Goal: Transaction & Acquisition: Purchase product/service

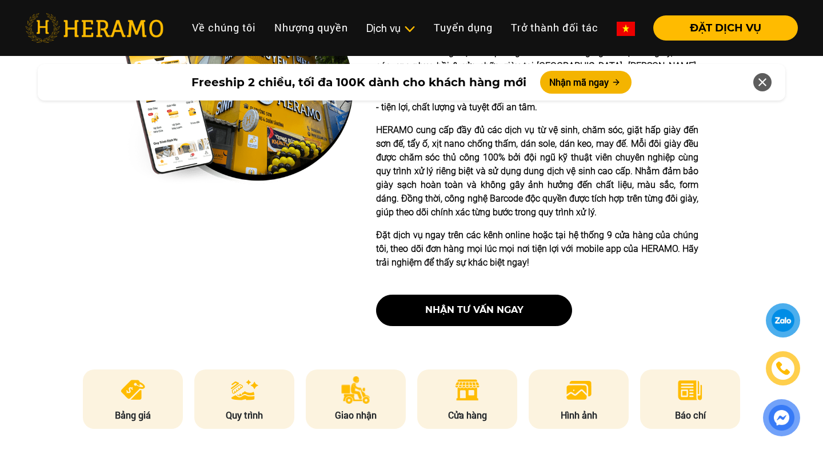
scroll to position [316, 0]
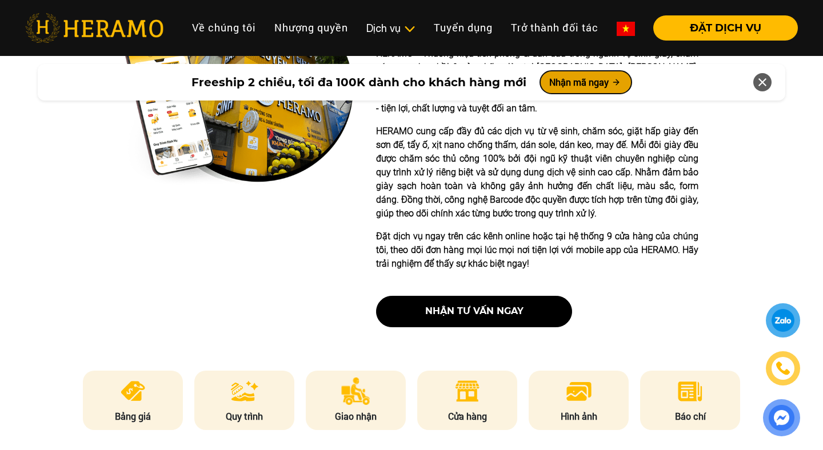
click at [597, 83] on button "Nhận mã ngay" at bounding box center [585, 82] width 91 height 23
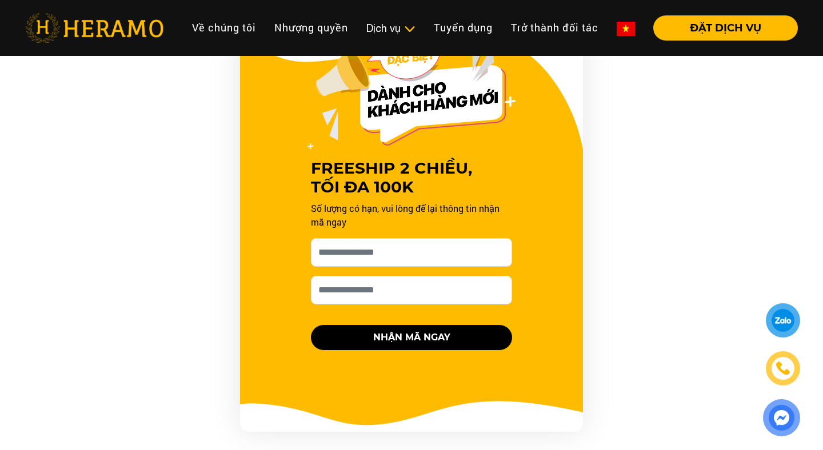
scroll to position [1152, 0]
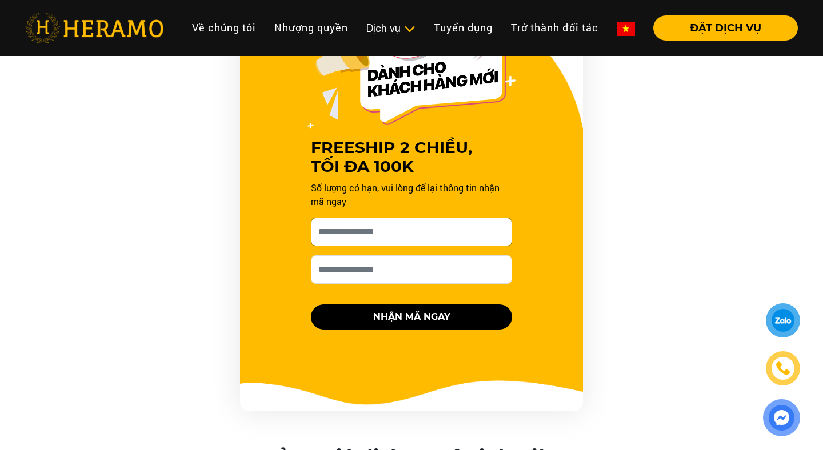
click at [406, 225] on input "[PERSON_NAME] xin tên của bạn nhé *" at bounding box center [411, 232] width 201 height 29
type input "*"
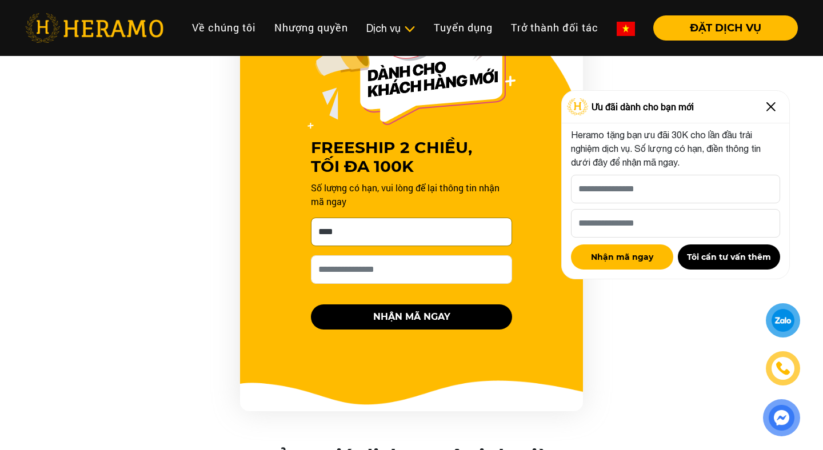
type input "****"
click at [402, 273] on input "Số điện thoại HERAMO có thể liên hệ là *" at bounding box center [411, 270] width 201 height 29
type input "**********"
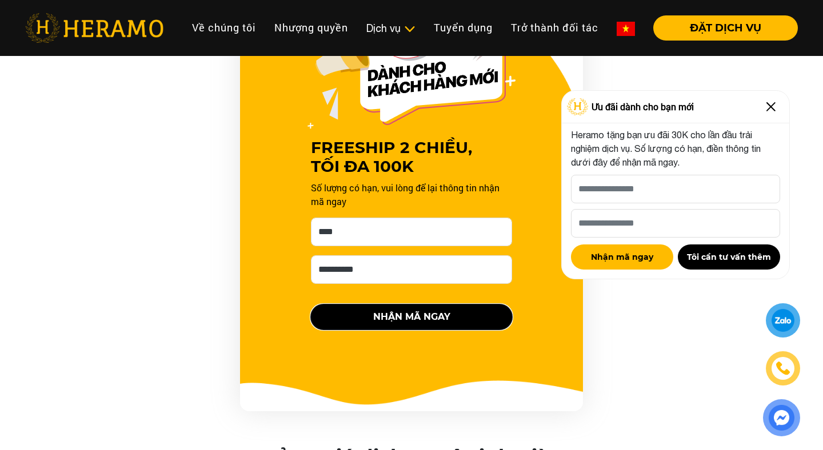
click at [403, 327] on button "NHẬN MÃ NGAY" at bounding box center [411, 317] width 201 height 25
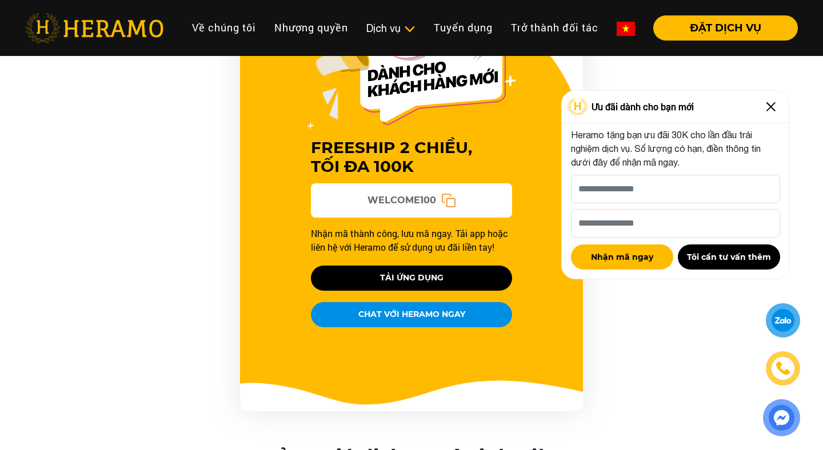
click at [444, 202] on icon at bounding box center [446, 198] width 8 height 8
click at [451, 205] on icon at bounding box center [448, 200] width 15 height 15
click at [769, 105] on img at bounding box center [771, 107] width 18 height 18
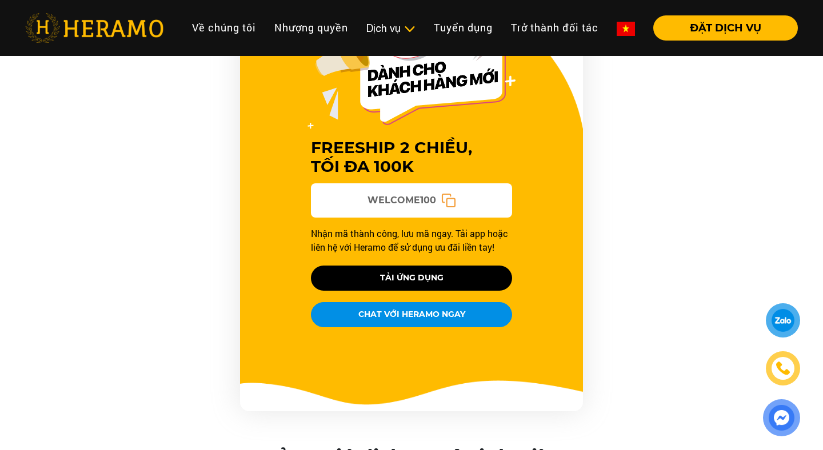
click at [449, 203] on icon at bounding box center [448, 200] width 15 height 15
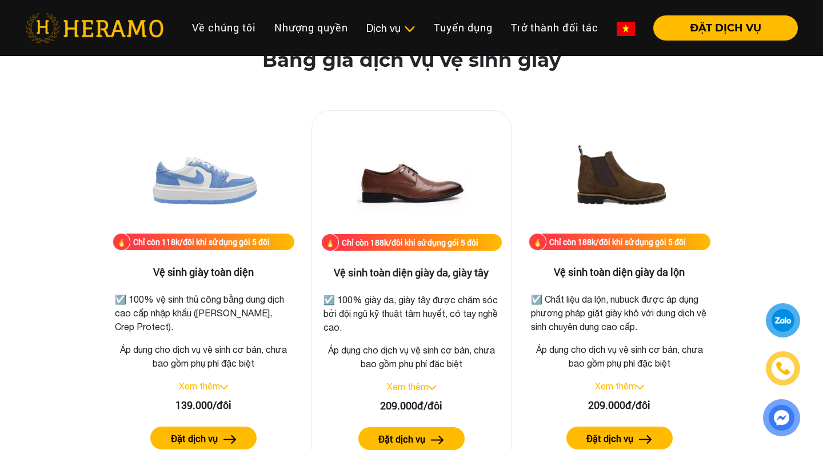
scroll to position [1550, 0]
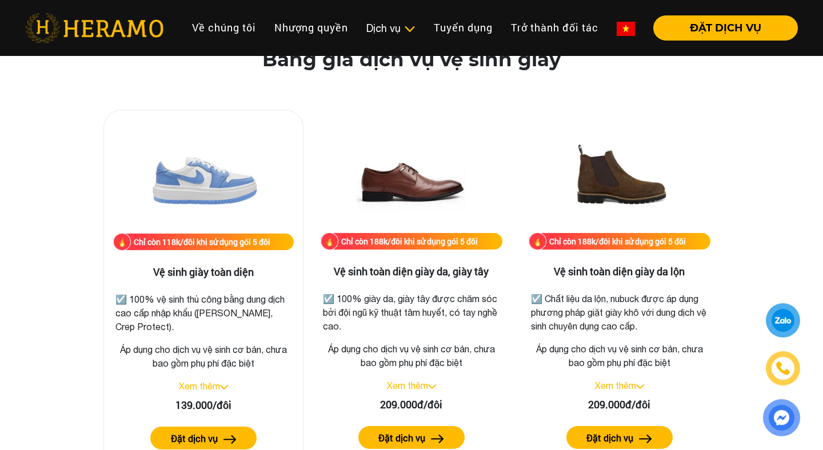
click at [202, 386] on link "Xem thêm" at bounding box center [199, 386] width 41 height 10
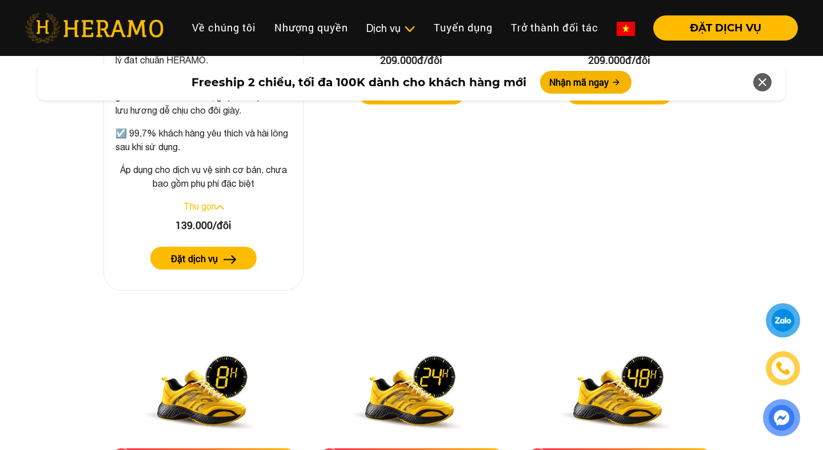
scroll to position [1895, 0]
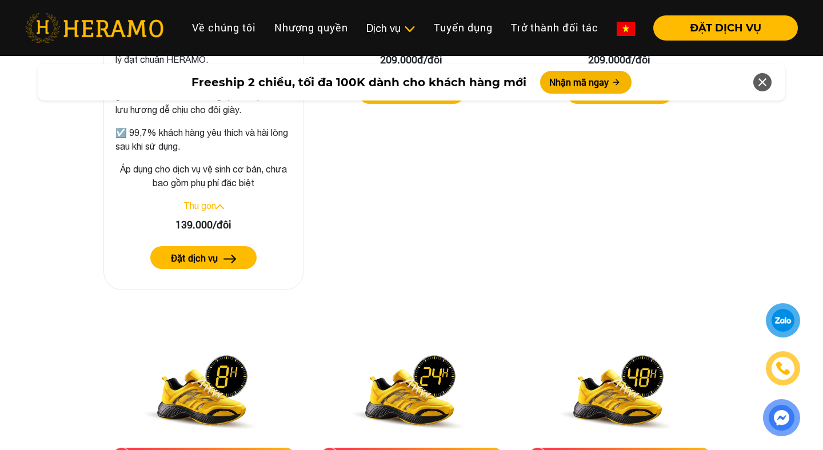
click at [211, 266] on button "Đặt dịch vụ" at bounding box center [203, 257] width 106 height 23
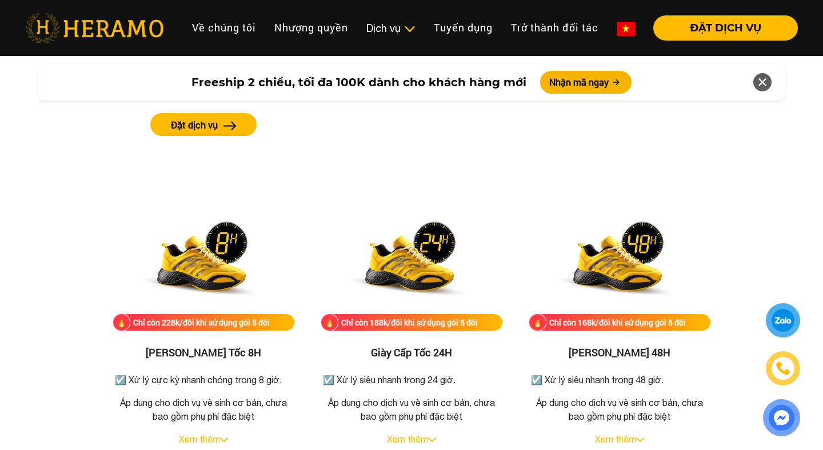
scroll to position [1975, 0]
